Goal: Task Accomplishment & Management: Use online tool/utility

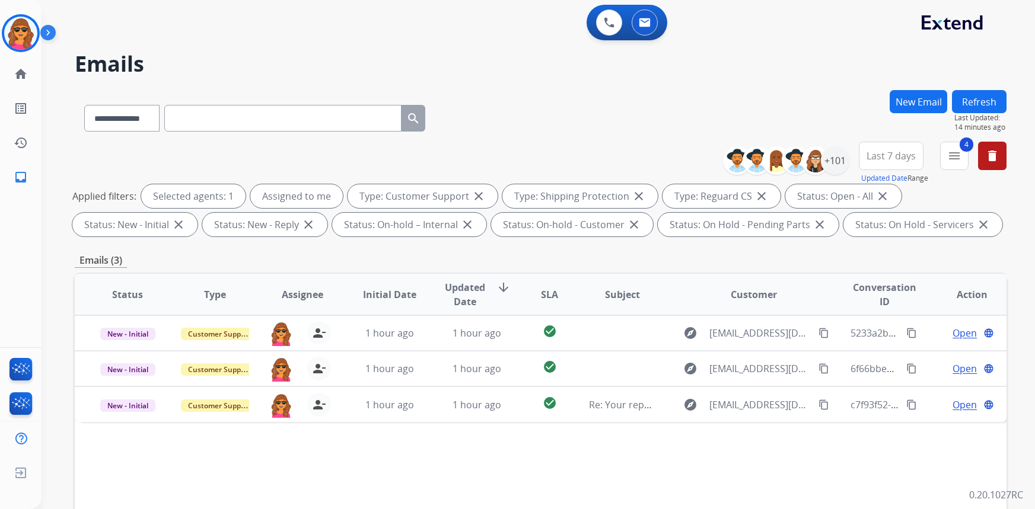
select select "**********"
click at [19, 28] on img at bounding box center [20, 33] width 33 height 33
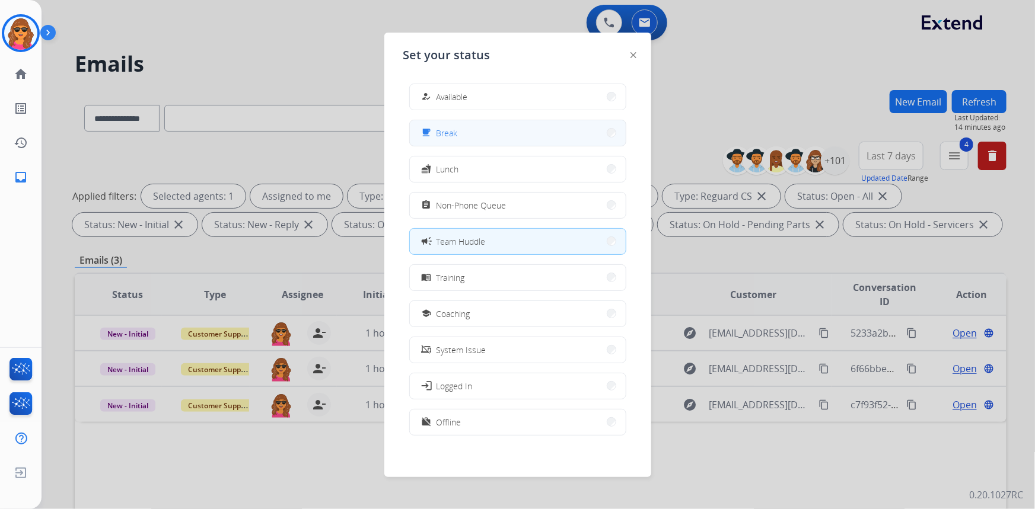
click at [496, 131] on button "free_breakfast Break" at bounding box center [518, 132] width 216 height 25
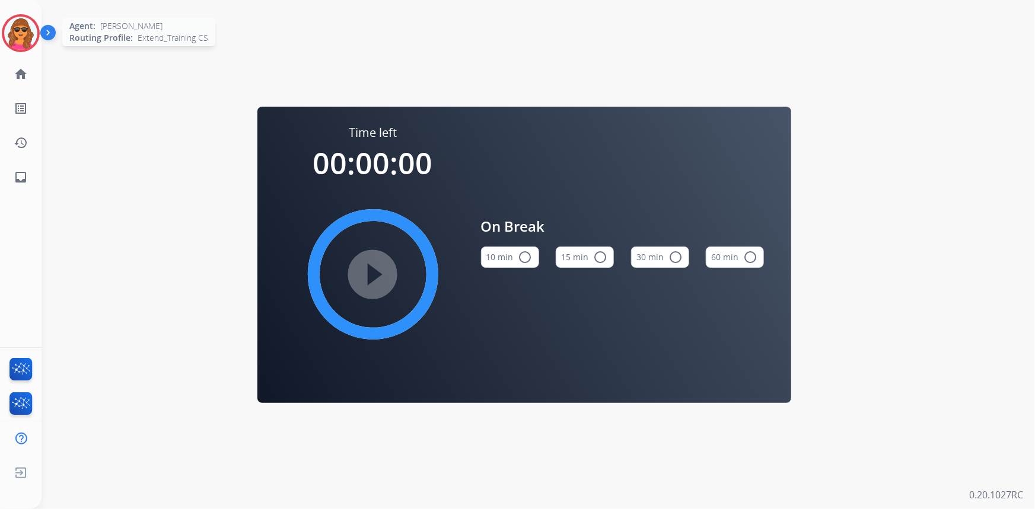
click at [28, 30] on img at bounding box center [20, 33] width 33 height 33
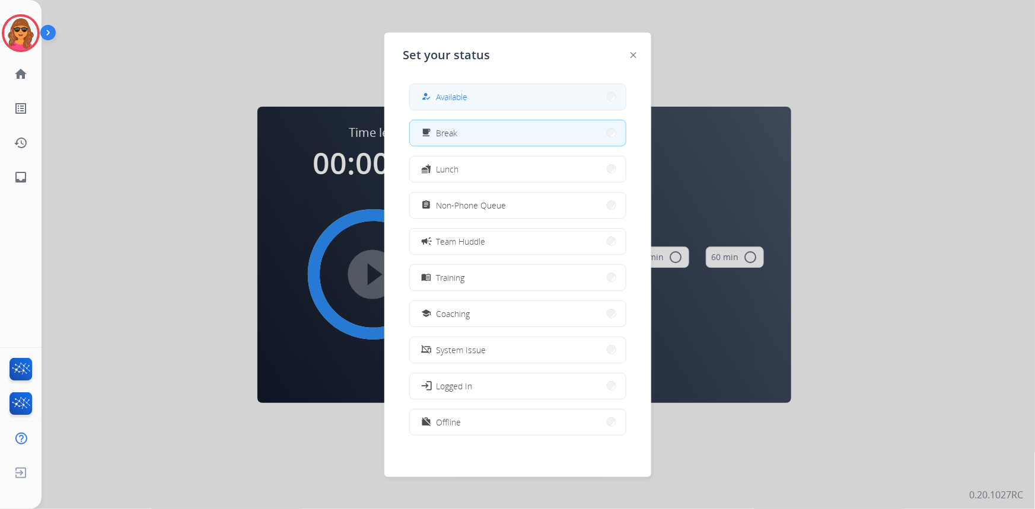
click at [463, 94] on span "Available" at bounding box center [451, 97] width 31 height 12
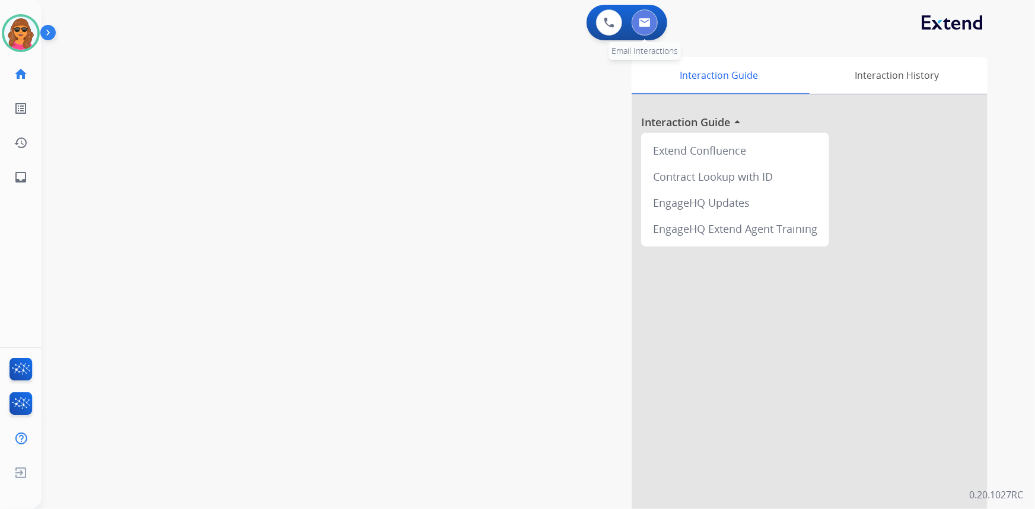
click at [646, 20] on img at bounding box center [645, 22] width 12 height 9
select select "**********"
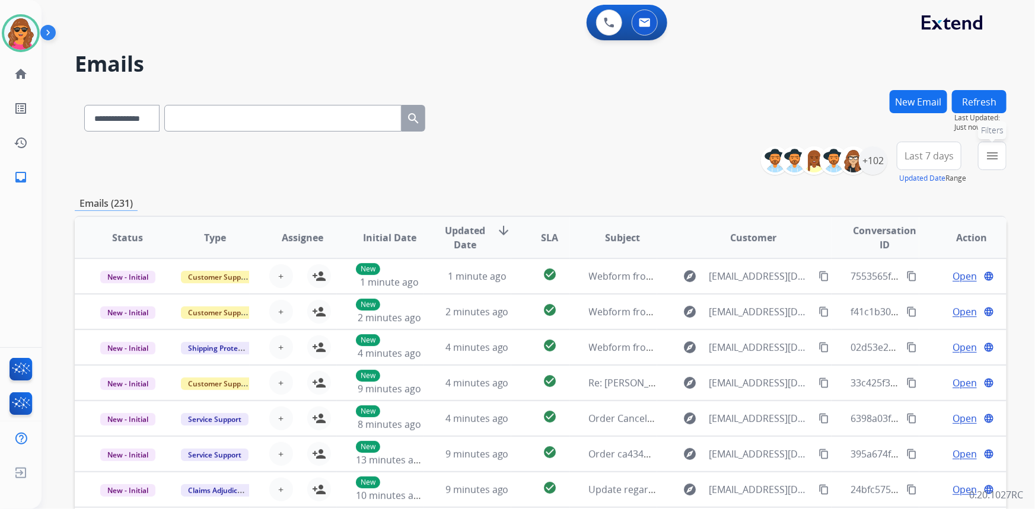
click at [986, 160] on mat-icon "menu" at bounding box center [992, 156] width 14 height 14
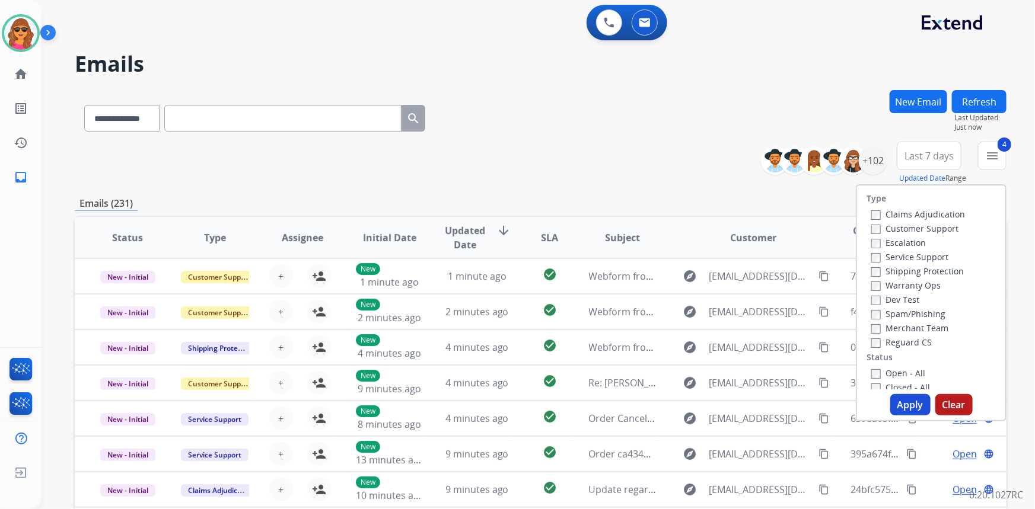
click at [910, 404] on button "Apply" at bounding box center [910, 404] width 40 height 21
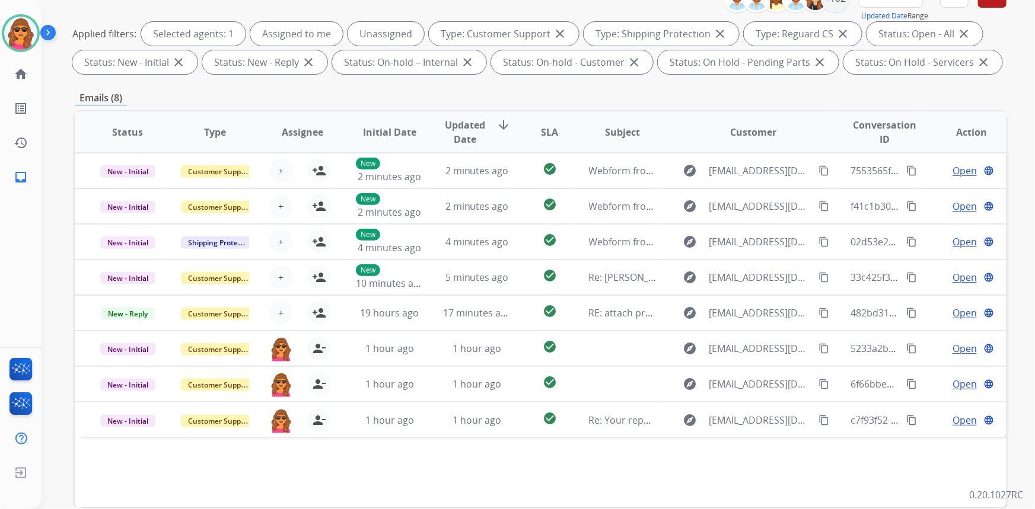
scroll to position [215, 0]
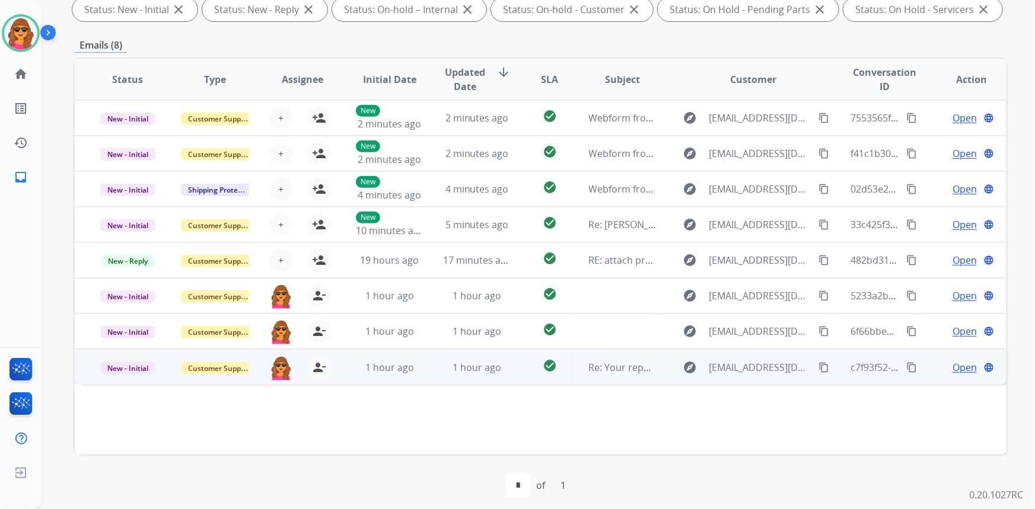
click at [954, 373] on span "Open" at bounding box center [964, 368] width 24 height 14
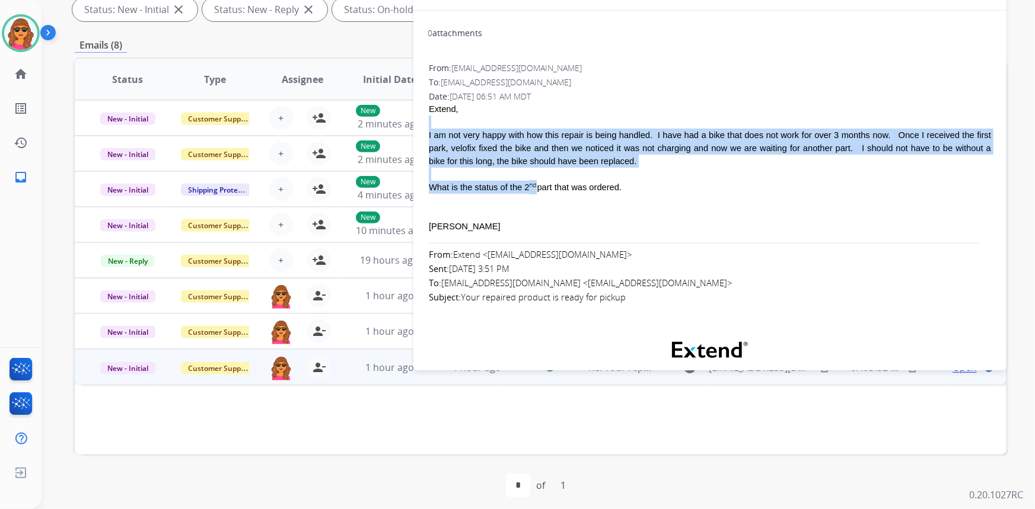
drag, startPoint x: 428, startPoint y: 125, endPoint x: 527, endPoint y: 192, distance: 120.1
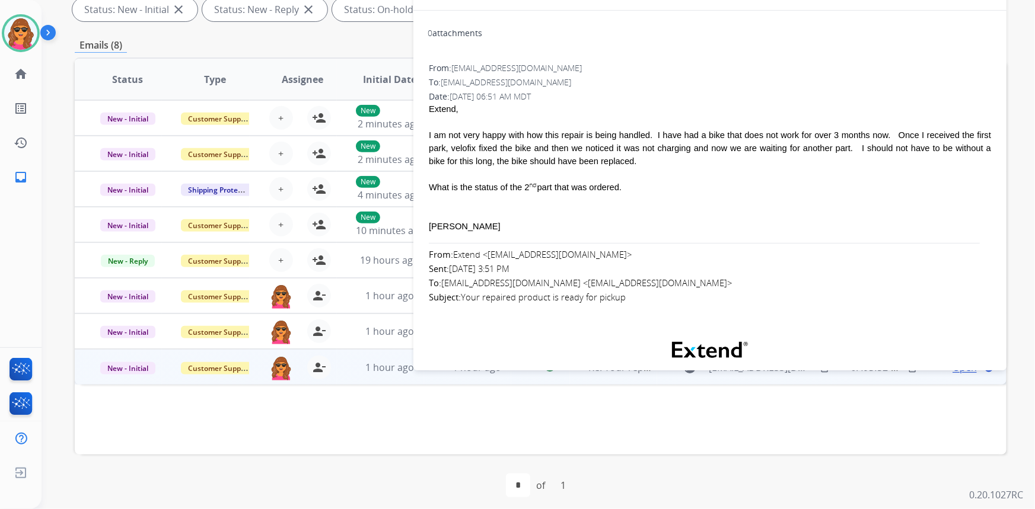
drag, startPoint x: 565, startPoint y: 204, endPoint x: 524, endPoint y: 189, distance: 44.1
click at [560, 202] on div at bounding box center [710, 200] width 562 height 13
drag, startPoint x: 427, startPoint y: 127, endPoint x: 623, endPoint y: 182, distance: 203.9
copy span "I am not very happy with how this repair is being handled. I have had a bike th…"
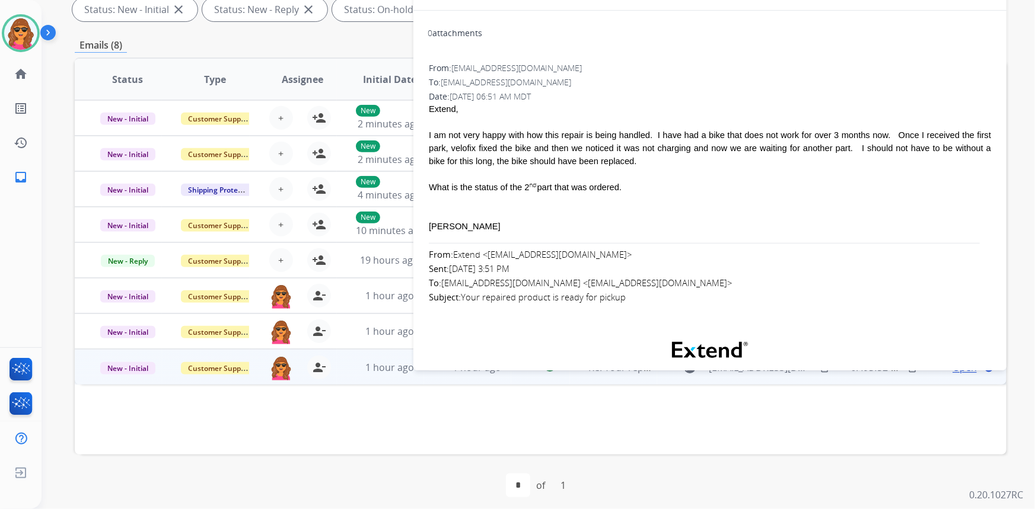
copy span "I am not very happy with how this repair is being handled. I have had a bike th…"
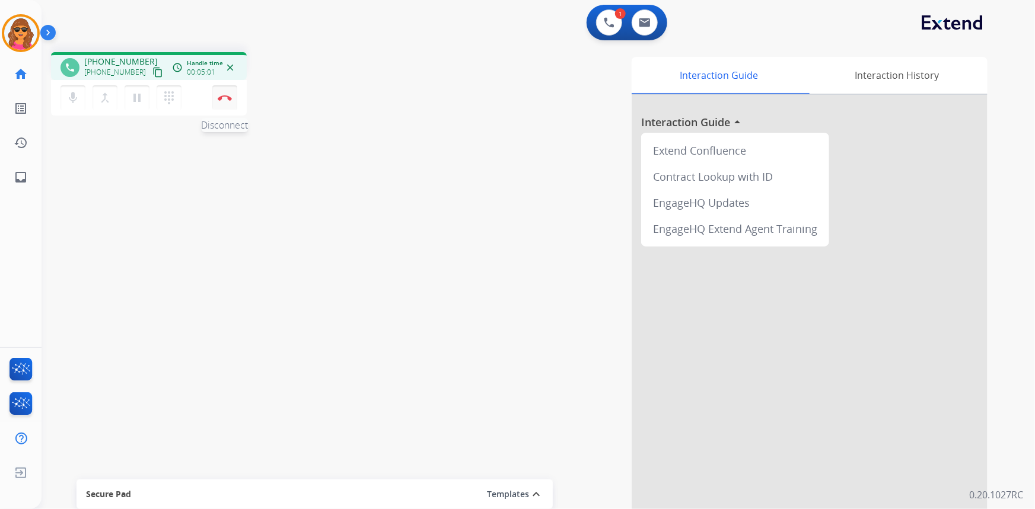
click at [225, 91] on button "Disconnect" at bounding box center [224, 97] width 25 height 25
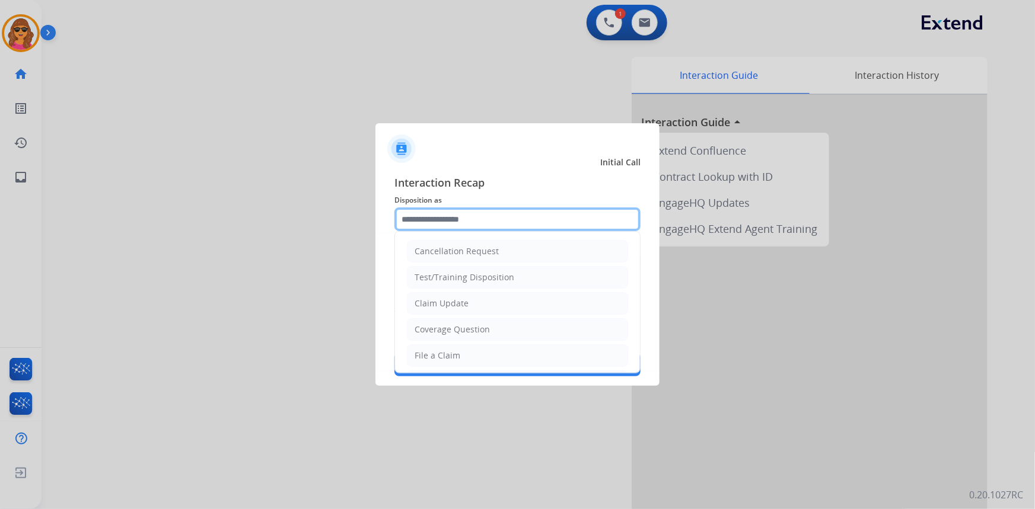
click at [436, 219] on input "text" at bounding box center [517, 220] width 246 height 24
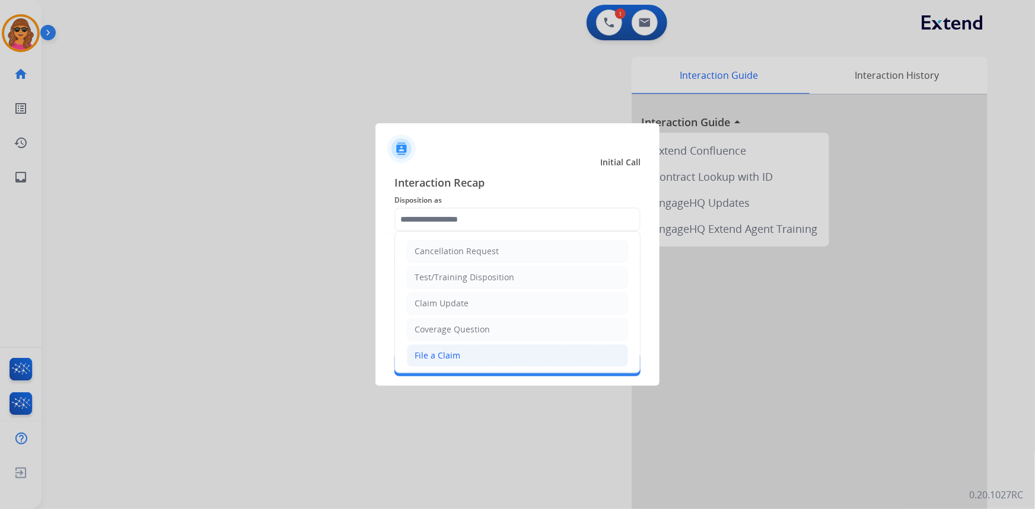
click at [440, 359] on div "File a Claim" at bounding box center [437, 356] width 46 height 12
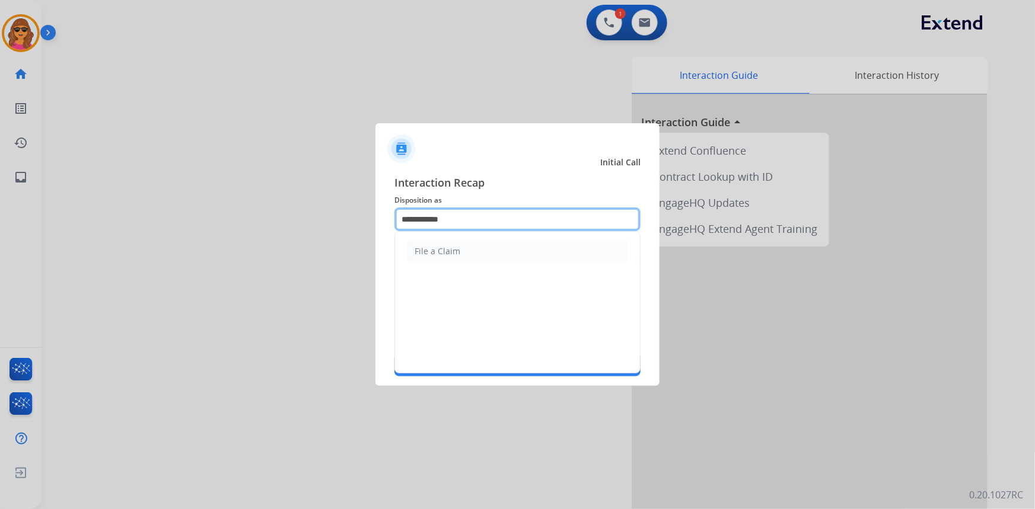
click at [422, 219] on input "**********" at bounding box center [517, 220] width 246 height 24
drag, startPoint x: 397, startPoint y: 220, endPoint x: 477, endPoint y: 221, distance: 79.5
click at [477, 221] on input "**********" at bounding box center [517, 220] width 246 height 24
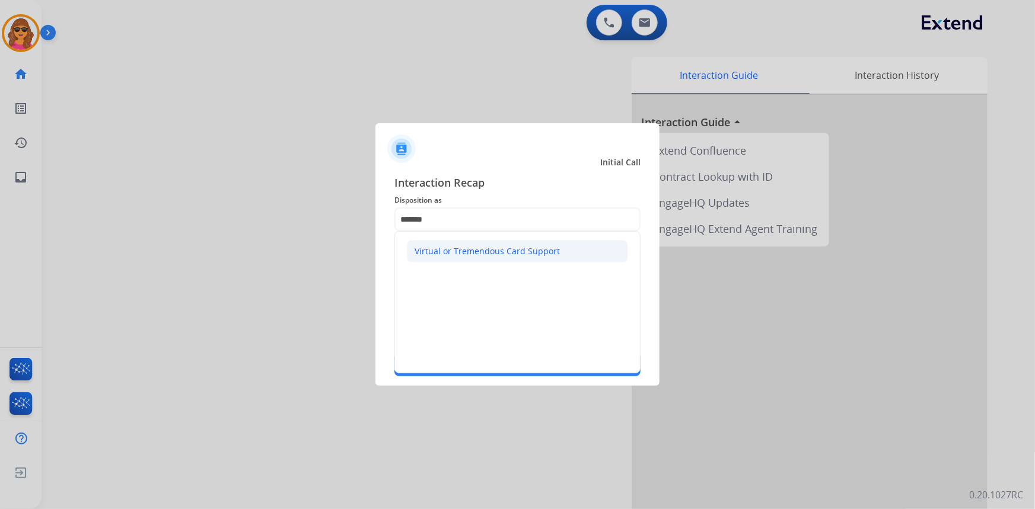
click at [503, 254] on div "Virtual or Tremendous Card Support" at bounding box center [486, 251] width 145 height 12
type input "**********"
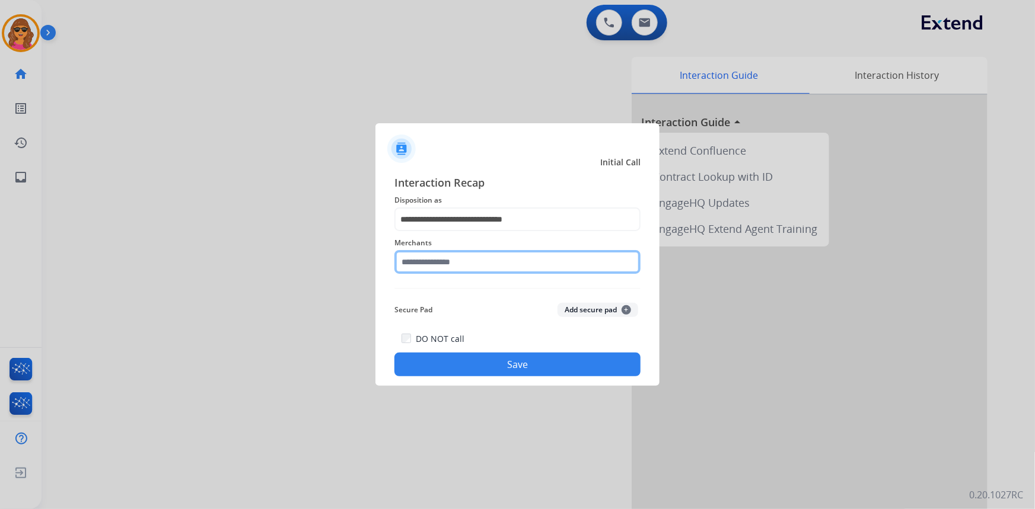
click at [438, 265] on input "text" at bounding box center [517, 262] width 246 height 24
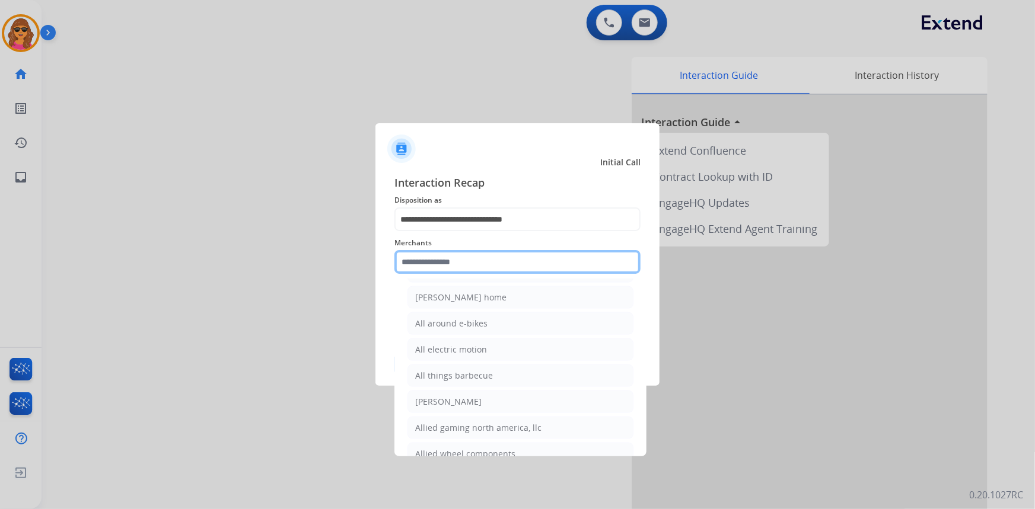
scroll to position [808, 0]
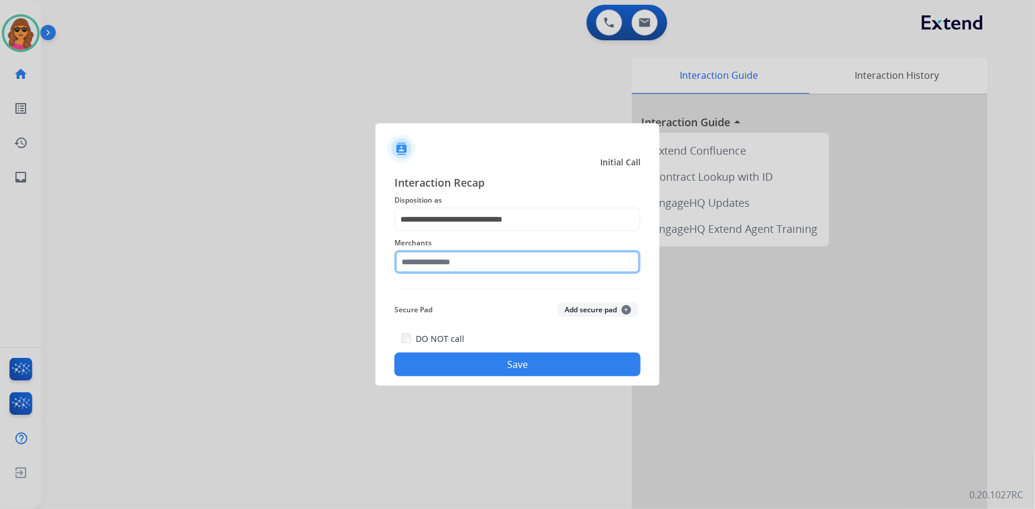
click at [403, 261] on input "text" at bounding box center [517, 262] width 246 height 24
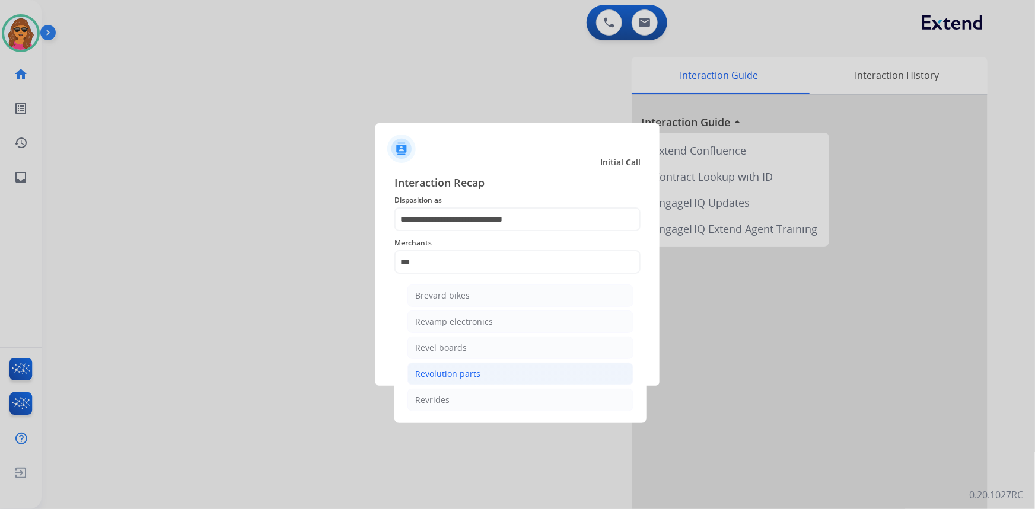
click at [452, 376] on div "Revolution parts" at bounding box center [447, 374] width 65 height 12
type input "**********"
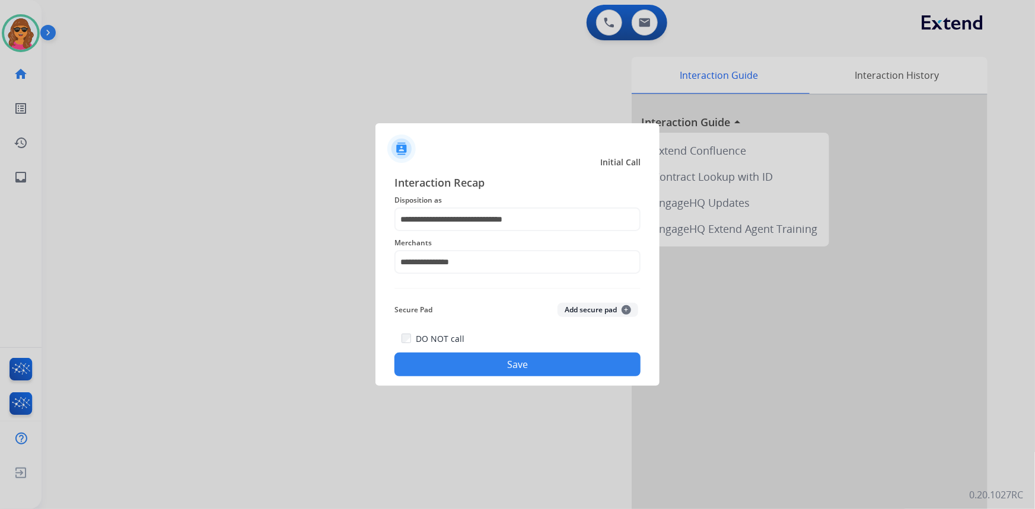
click at [525, 361] on button "Save" at bounding box center [517, 365] width 246 height 24
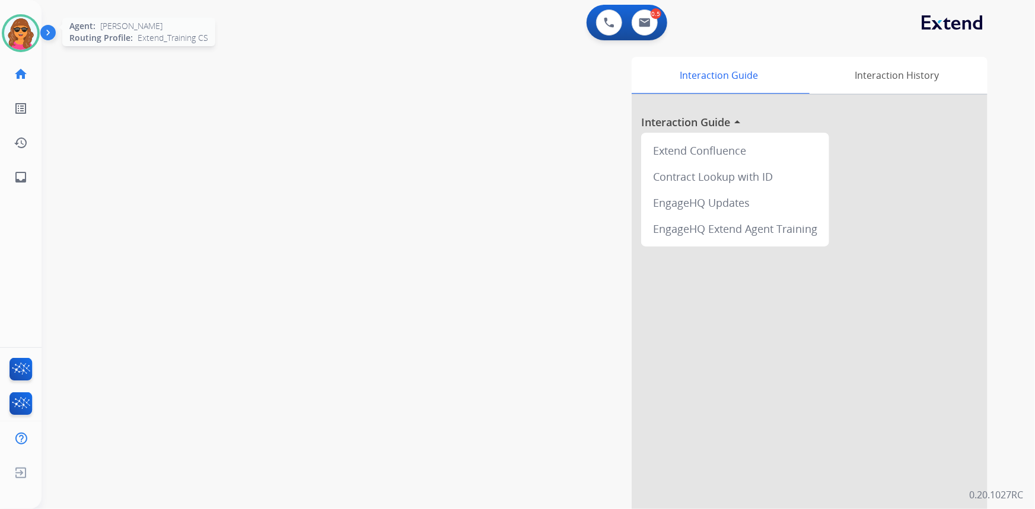
click at [32, 36] on img at bounding box center [20, 33] width 33 height 33
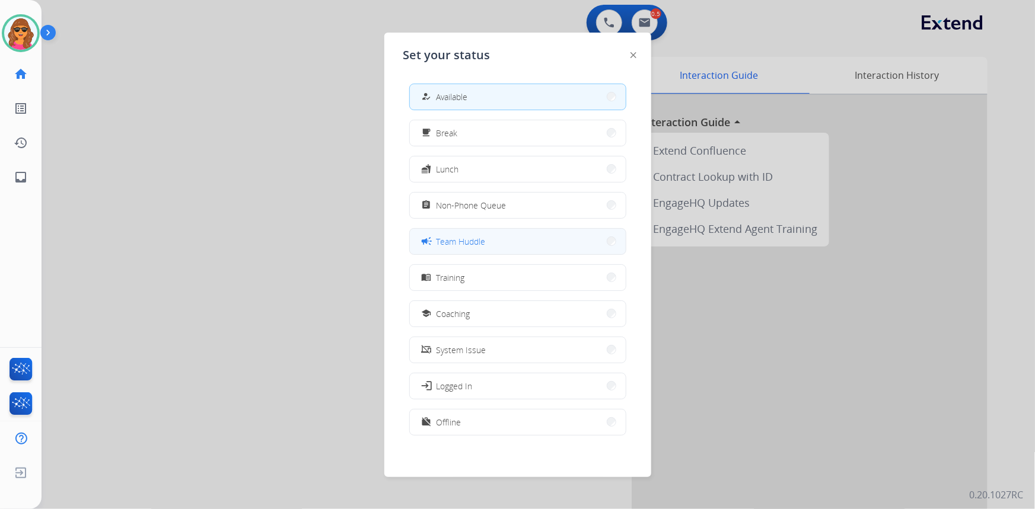
click at [486, 244] on button "campaign Team Huddle" at bounding box center [518, 241] width 216 height 25
